Goal: Task Accomplishment & Management: Use online tool/utility

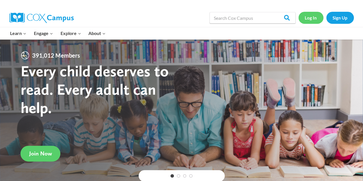
click at [310, 17] on link "Log In" at bounding box center [310, 18] width 25 height 12
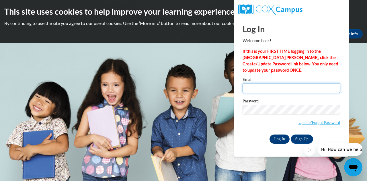
type input "pownall.jeremy.t@muscogee.k12.ga.us"
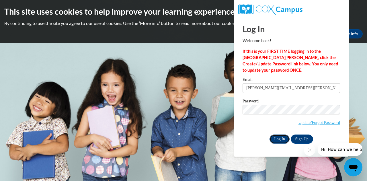
click at [283, 138] on input "Log In" at bounding box center [279, 138] width 20 height 9
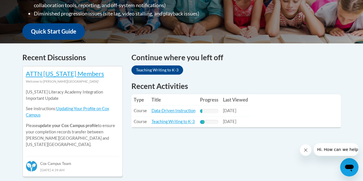
scroll to position [229, 0]
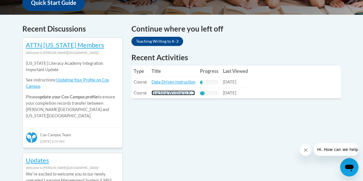
click at [183, 93] on link "Teaching Writing to K-3" at bounding box center [172, 92] width 43 height 5
